Goal: Task Accomplishment & Management: Use online tool/utility

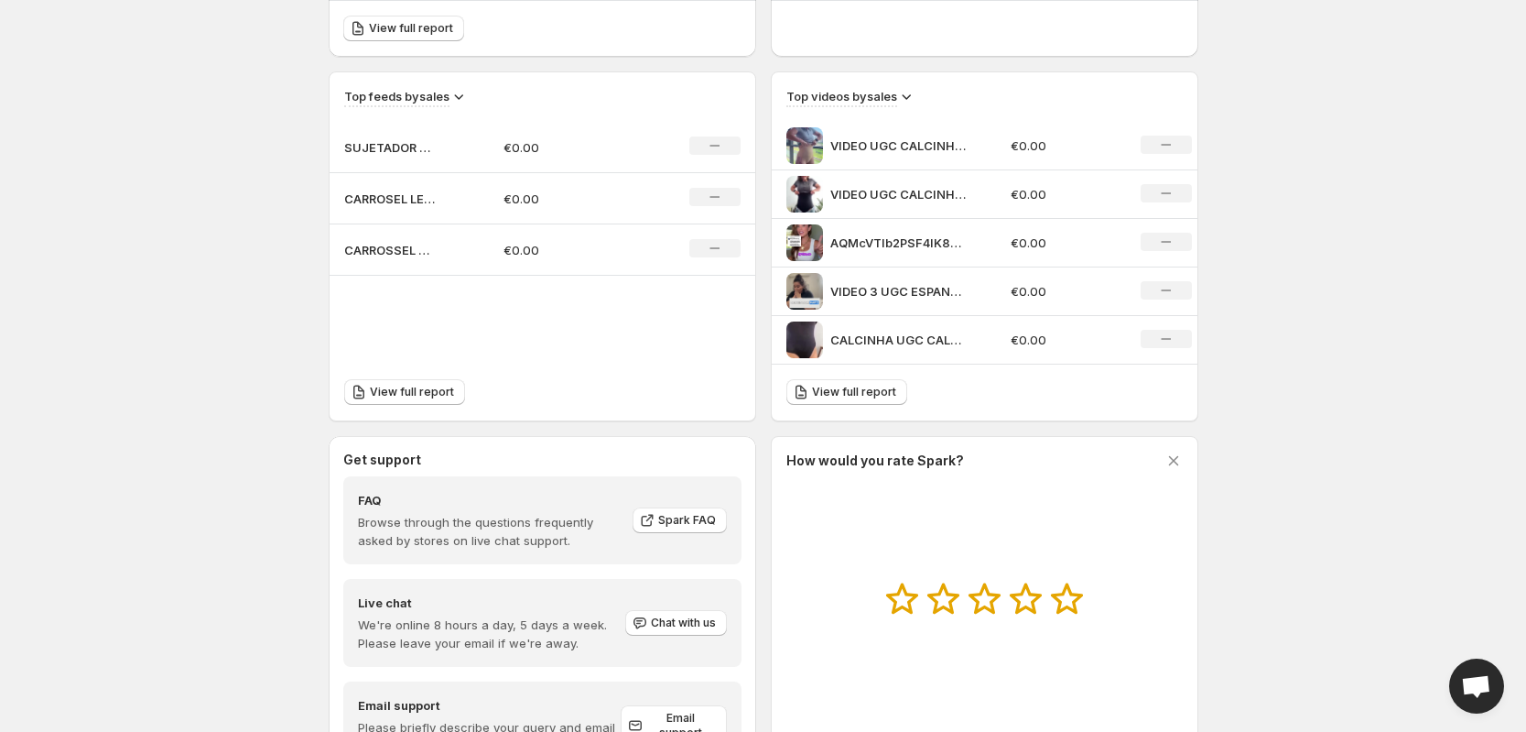
scroll to position [671, 0]
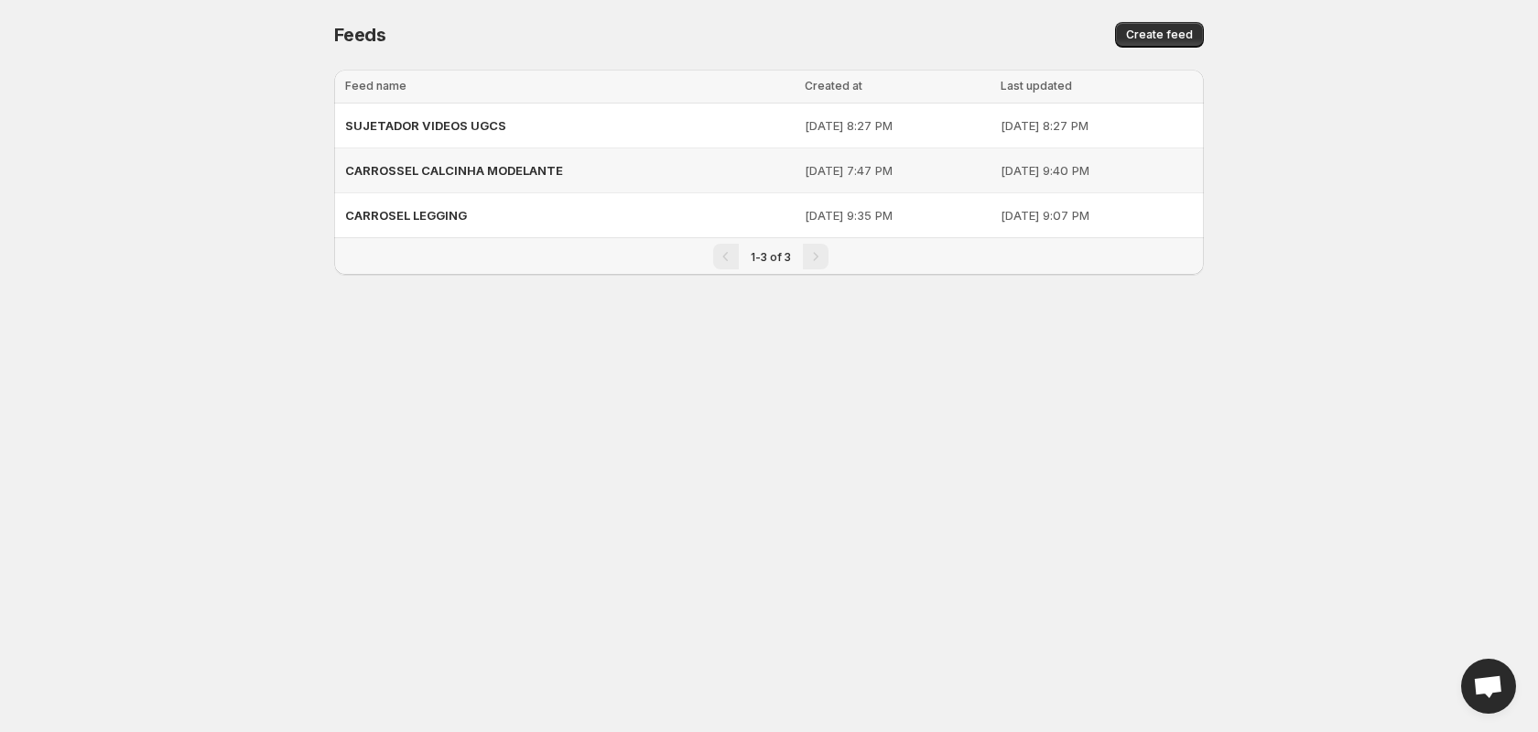
click at [473, 165] on span "CARROSSEL CALCINHA MODELANTE" at bounding box center [454, 170] width 218 height 15
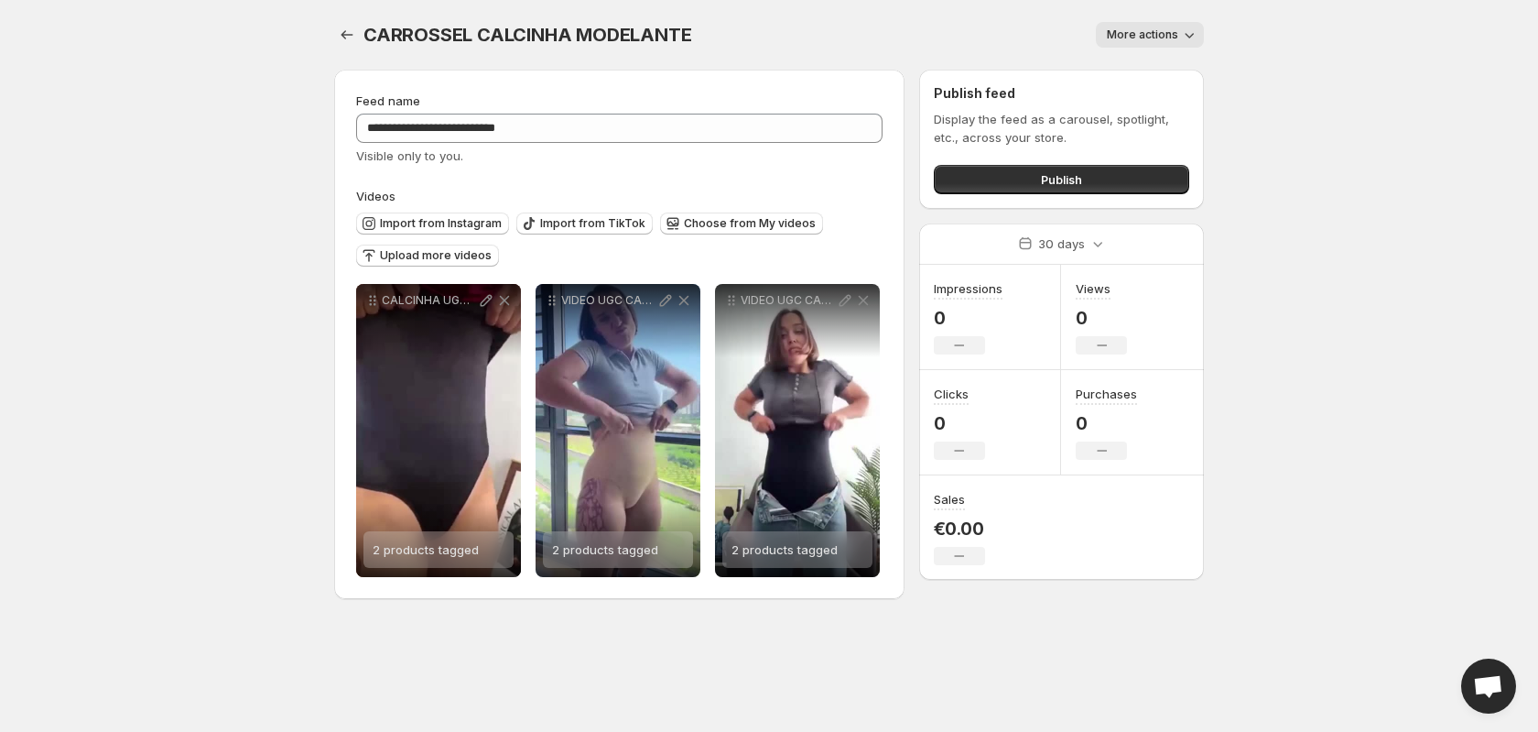
click at [1033, 162] on div "Publish" at bounding box center [1061, 175] width 255 height 37
click at [1045, 179] on span "Publish" at bounding box center [1061, 179] width 41 height 18
click at [353, 37] on icon "Settings" at bounding box center [347, 35] width 18 height 18
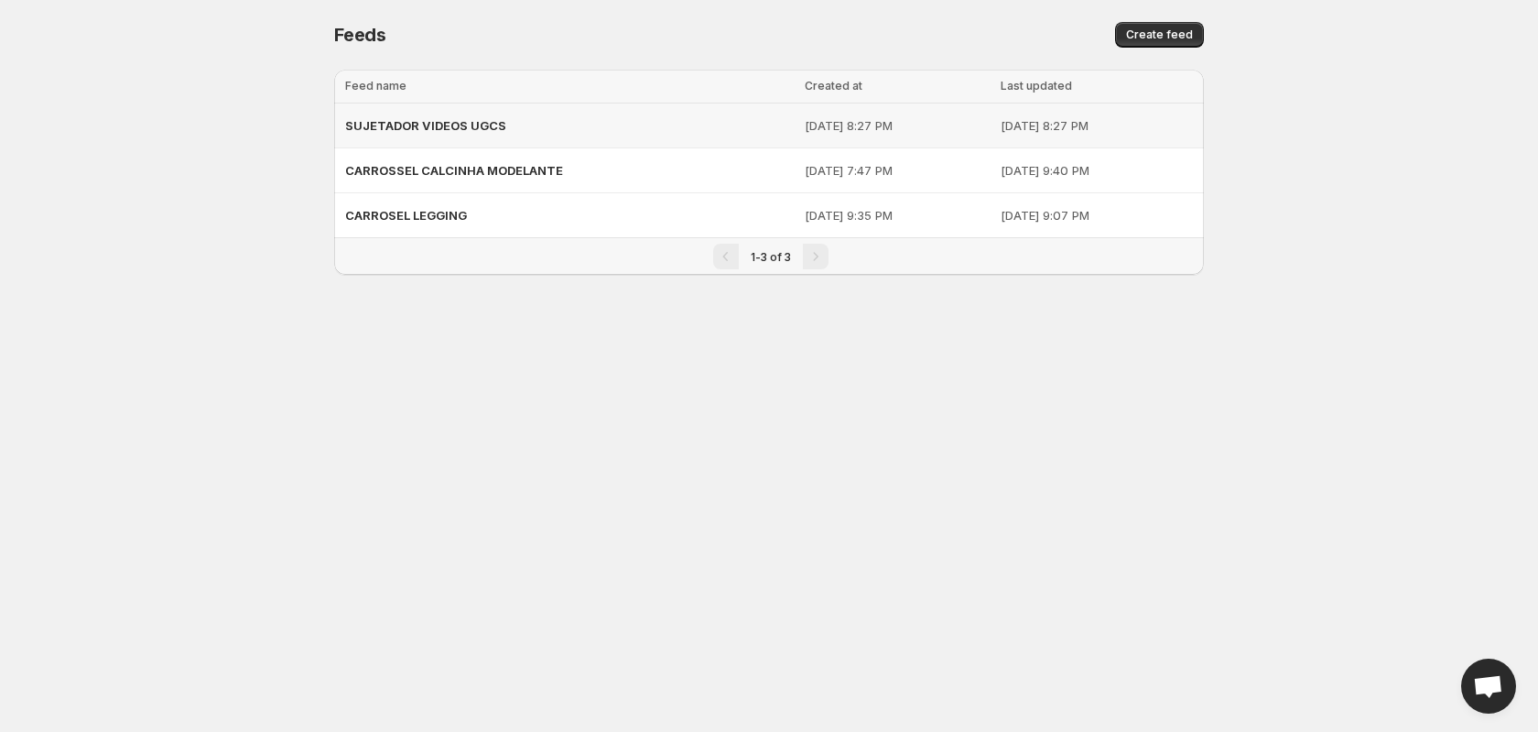
click at [495, 134] on div "SUJETADOR VIDEOS UGCS" at bounding box center [569, 125] width 449 height 33
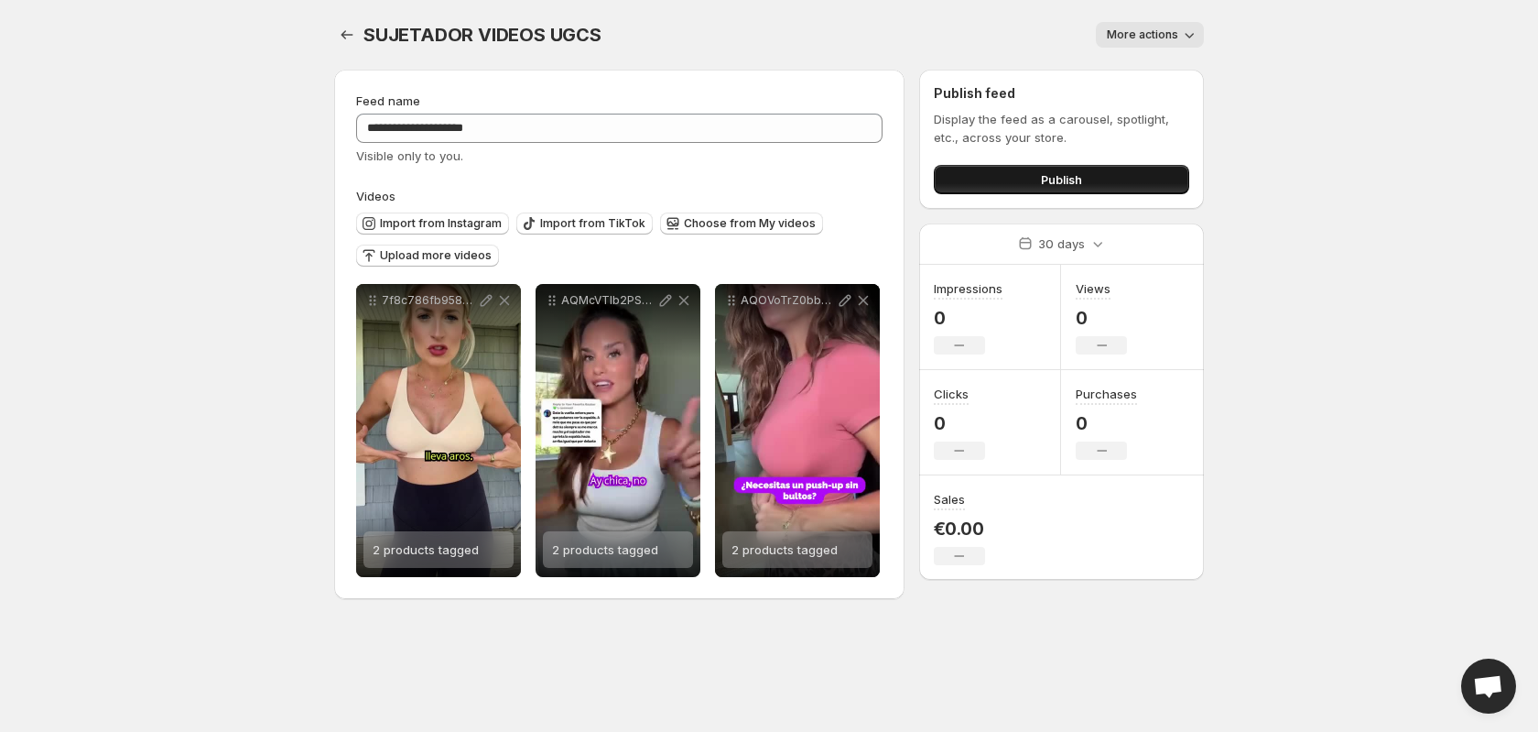
click at [1049, 184] on span "Publish" at bounding box center [1061, 179] width 41 height 18
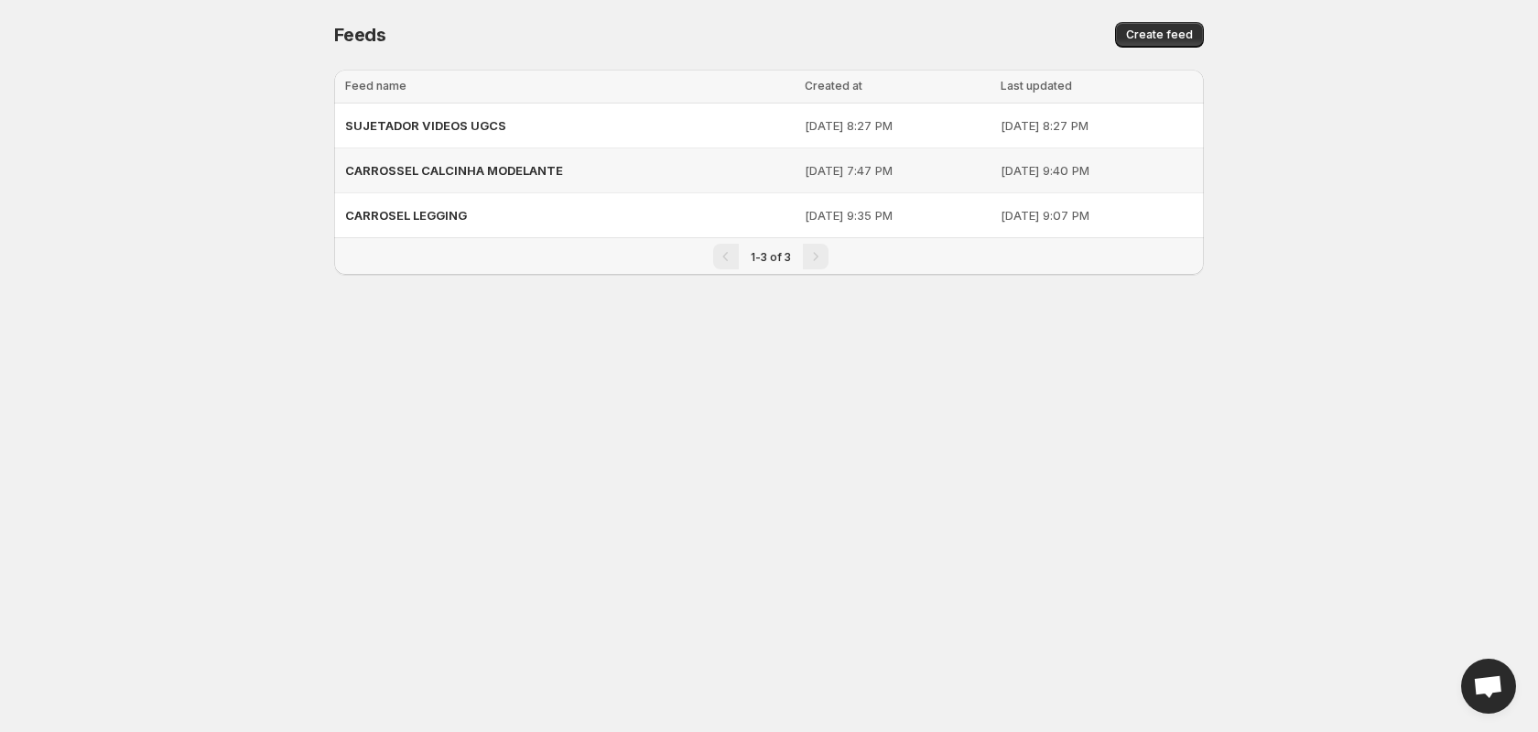
click at [473, 176] on span "CARROSSEL CALCINHA MODELANTE" at bounding box center [454, 170] width 218 height 15
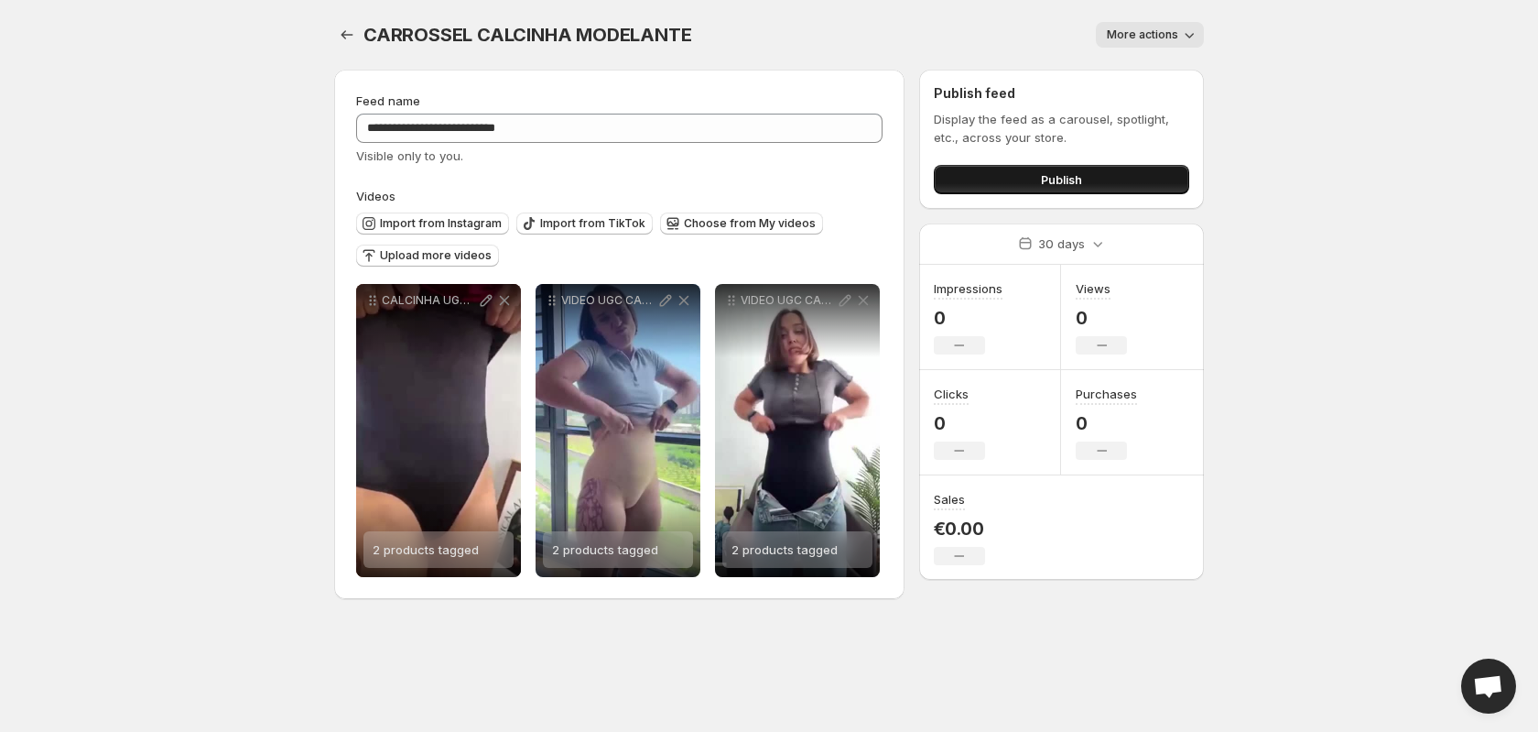
click at [1046, 177] on span "Publish" at bounding box center [1061, 179] width 41 height 18
